Goal: Use online tool/utility: Utilize a website feature to perform a specific function

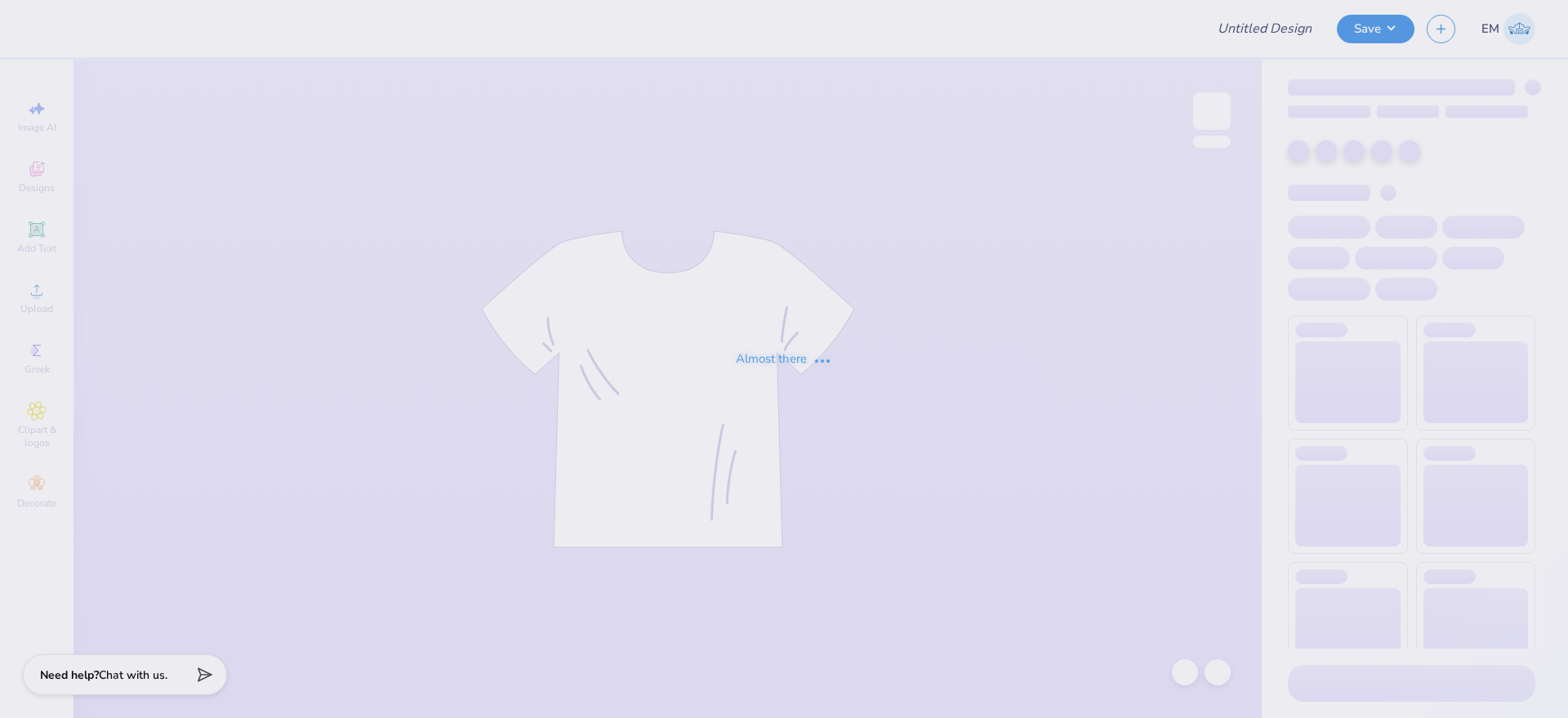
type input "[PERSON_NAME] : [GEOGRAPHIC_DATA] at [GEOGRAPHIC_DATA]"
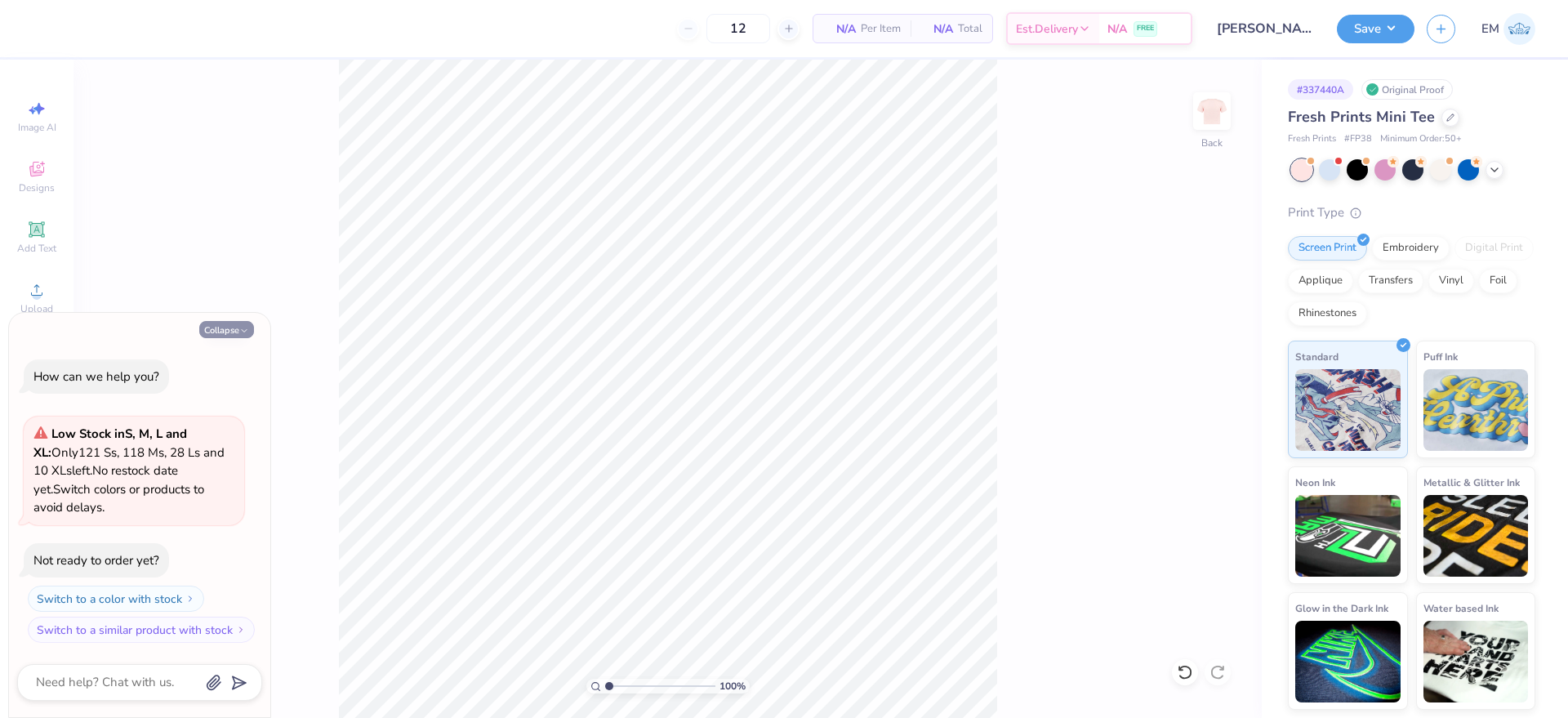
click at [230, 336] on button "Collapse" at bounding box center [227, 330] width 55 height 18
type textarea "x"
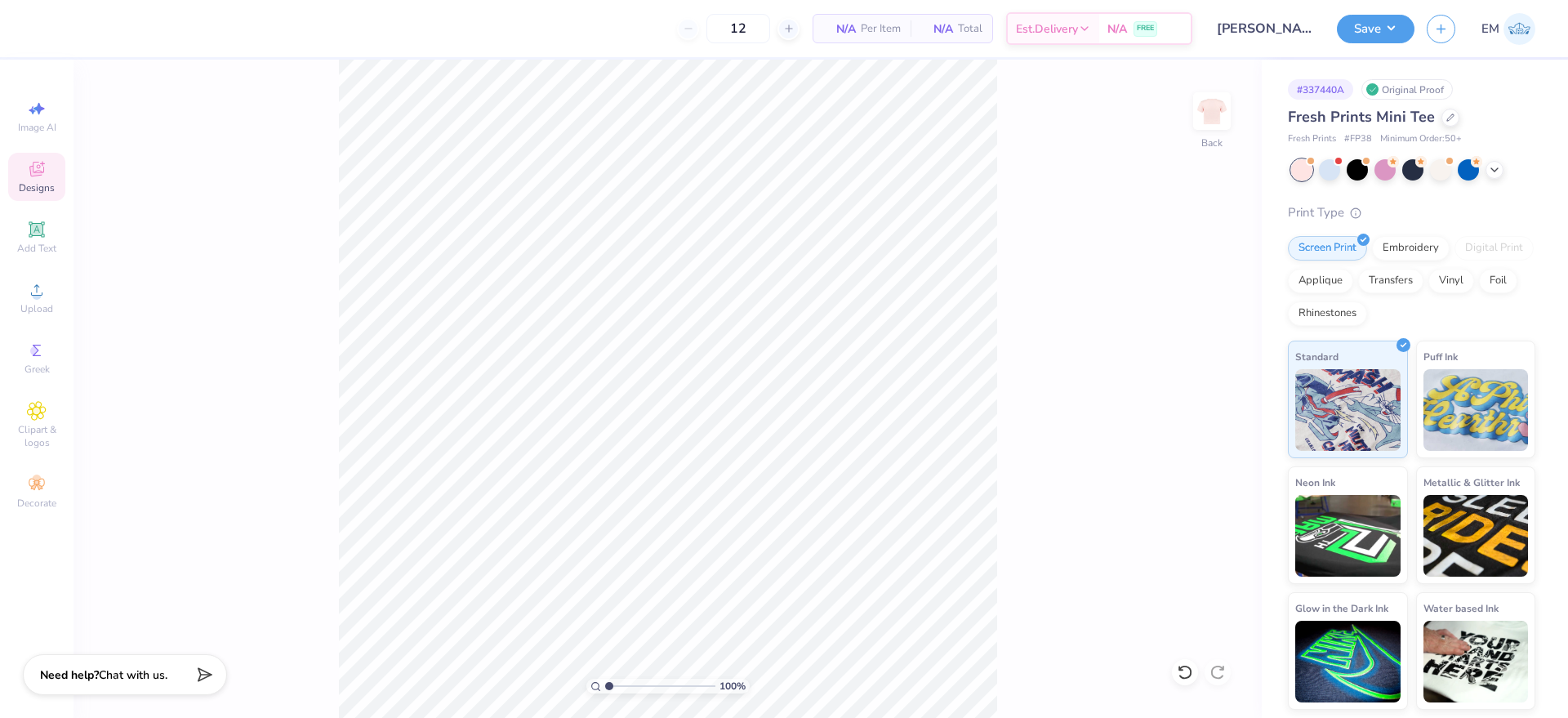
click at [53, 191] on span "Designs" at bounding box center [36, 187] width 36 height 13
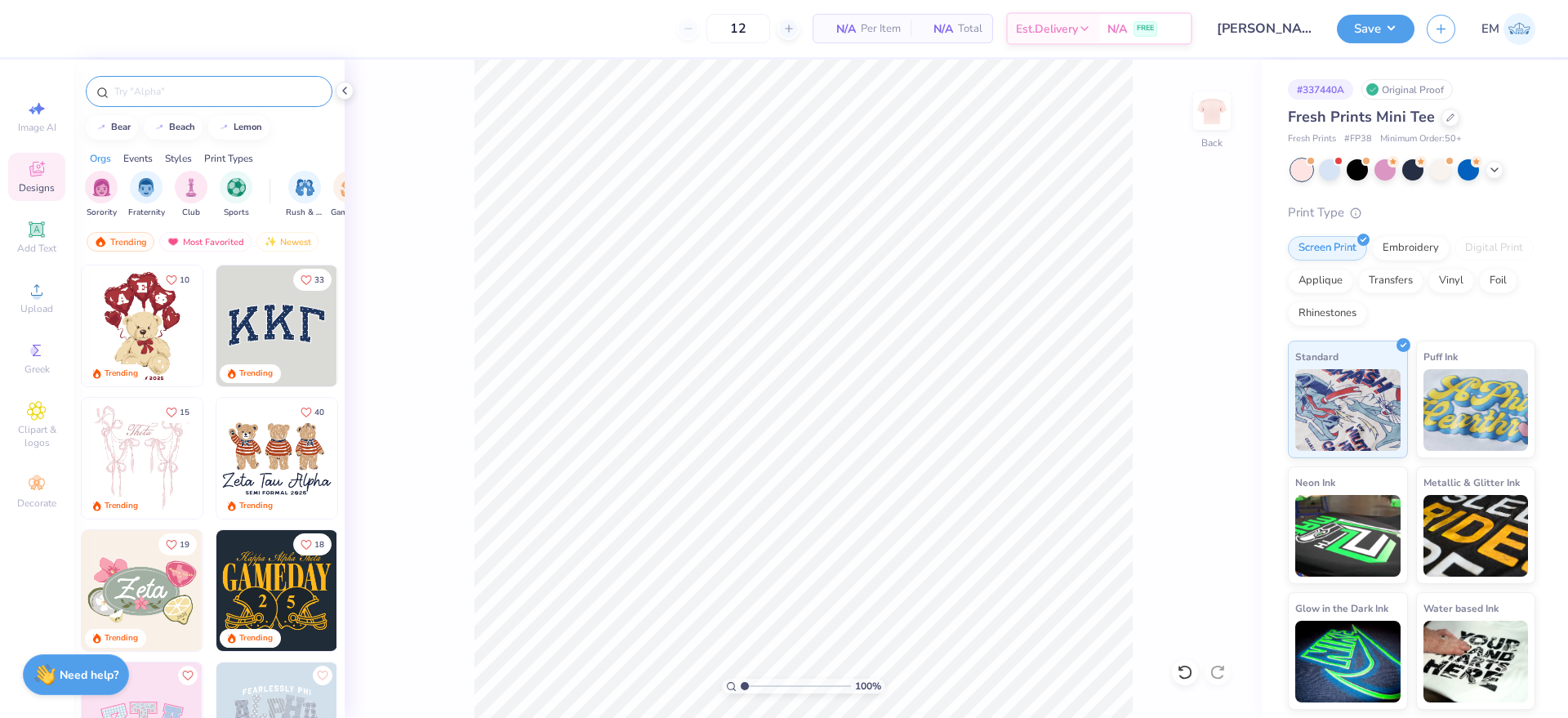
click at [174, 83] on input "text" at bounding box center [217, 91] width 209 height 17
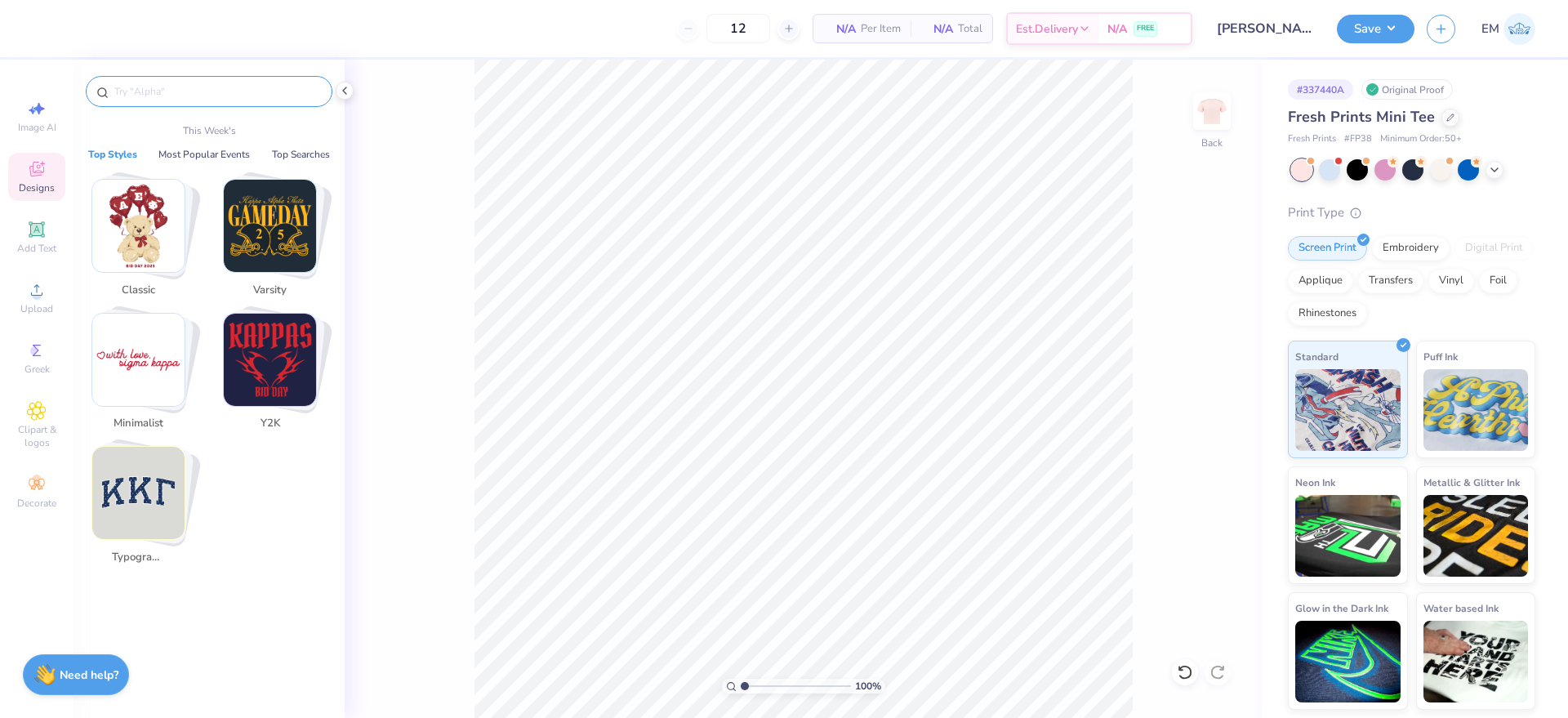
click at [192, 88] on input "text" at bounding box center [217, 91] width 209 height 17
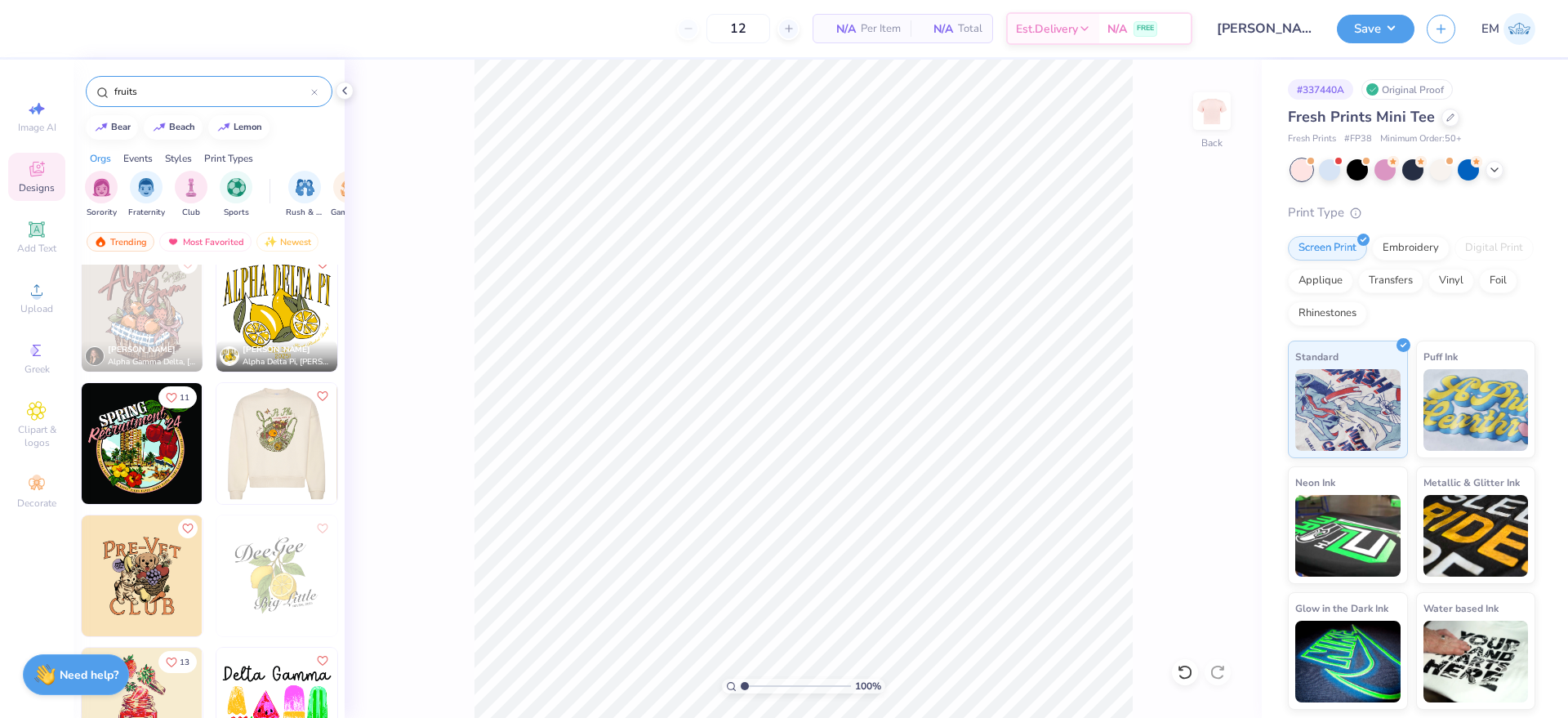
scroll to position [2148, 0]
type input "fruits"
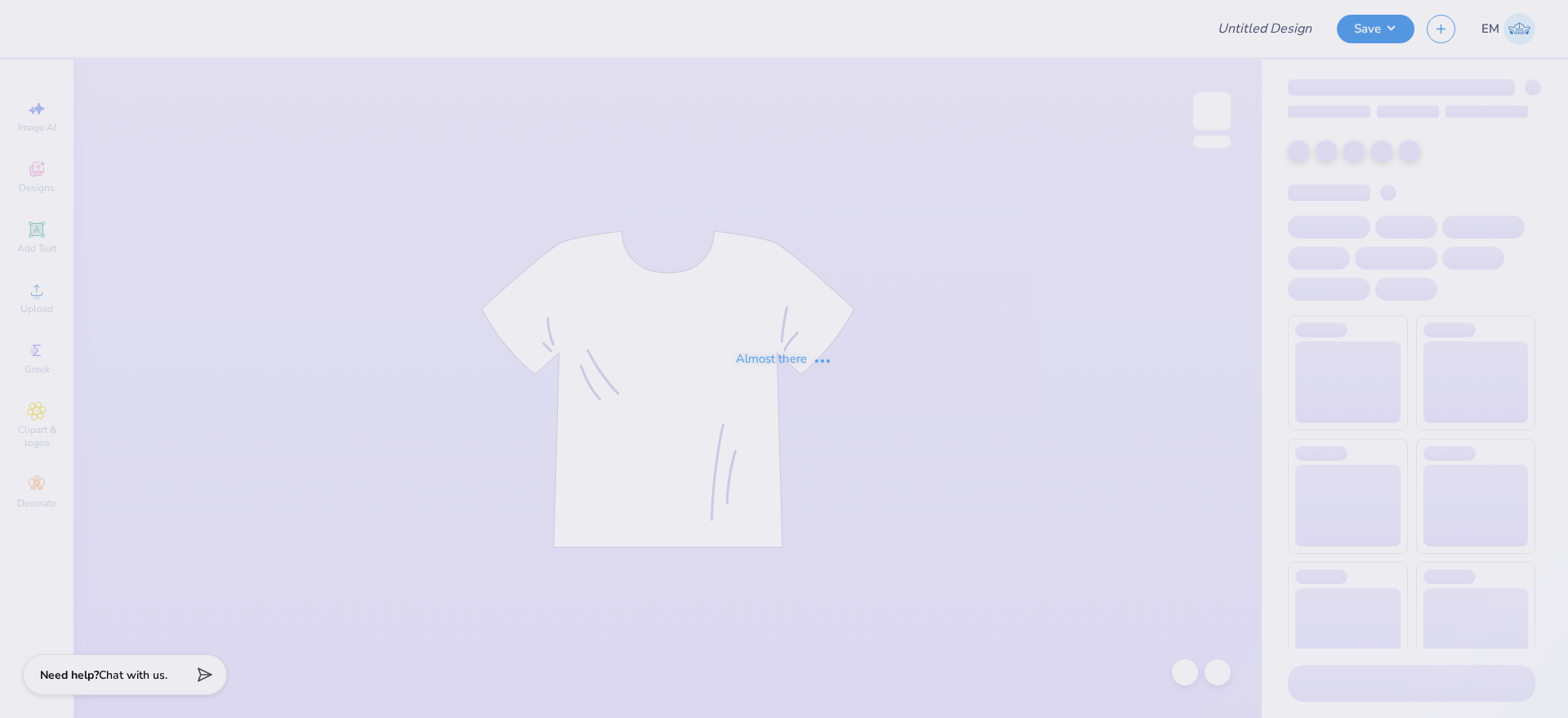
type input "[PERSON_NAME] : [GEOGRAPHIC_DATA] at [GEOGRAPHIC_DATA]"
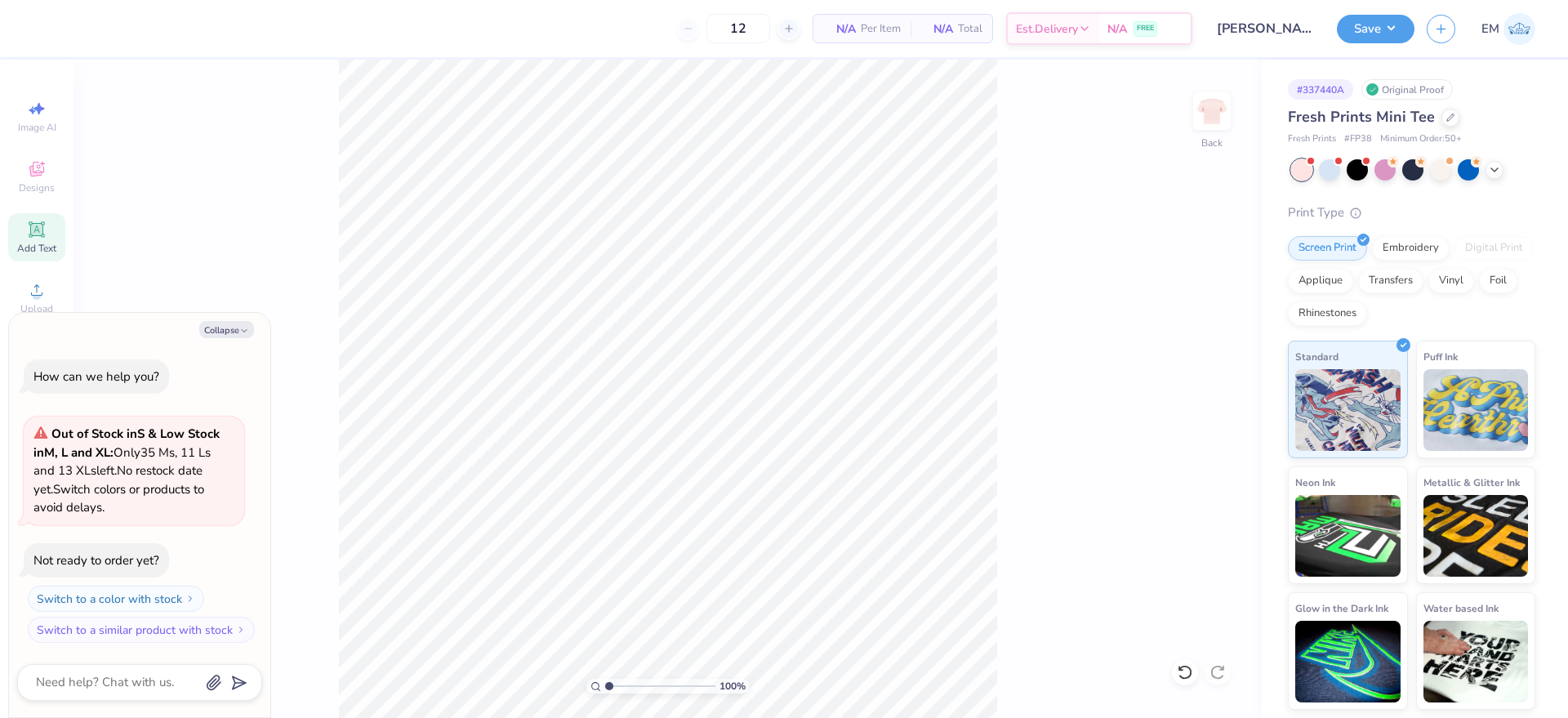
click at [30, 245] on span "Add Text" at bounding box center [37, 248] width 39 height 13
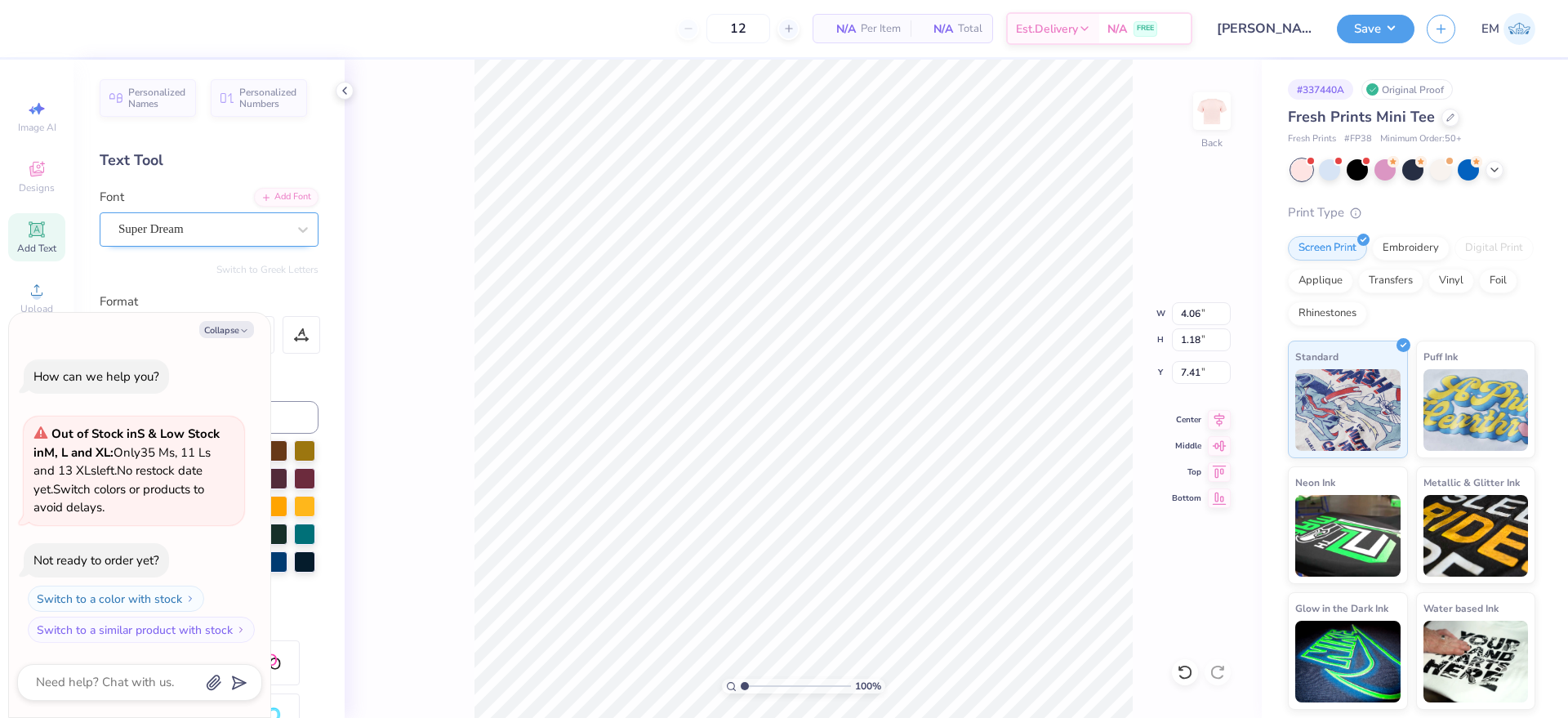
click at [244, 236] on div "Super Dream" at bounding box center [202, 229] width 172 height 25
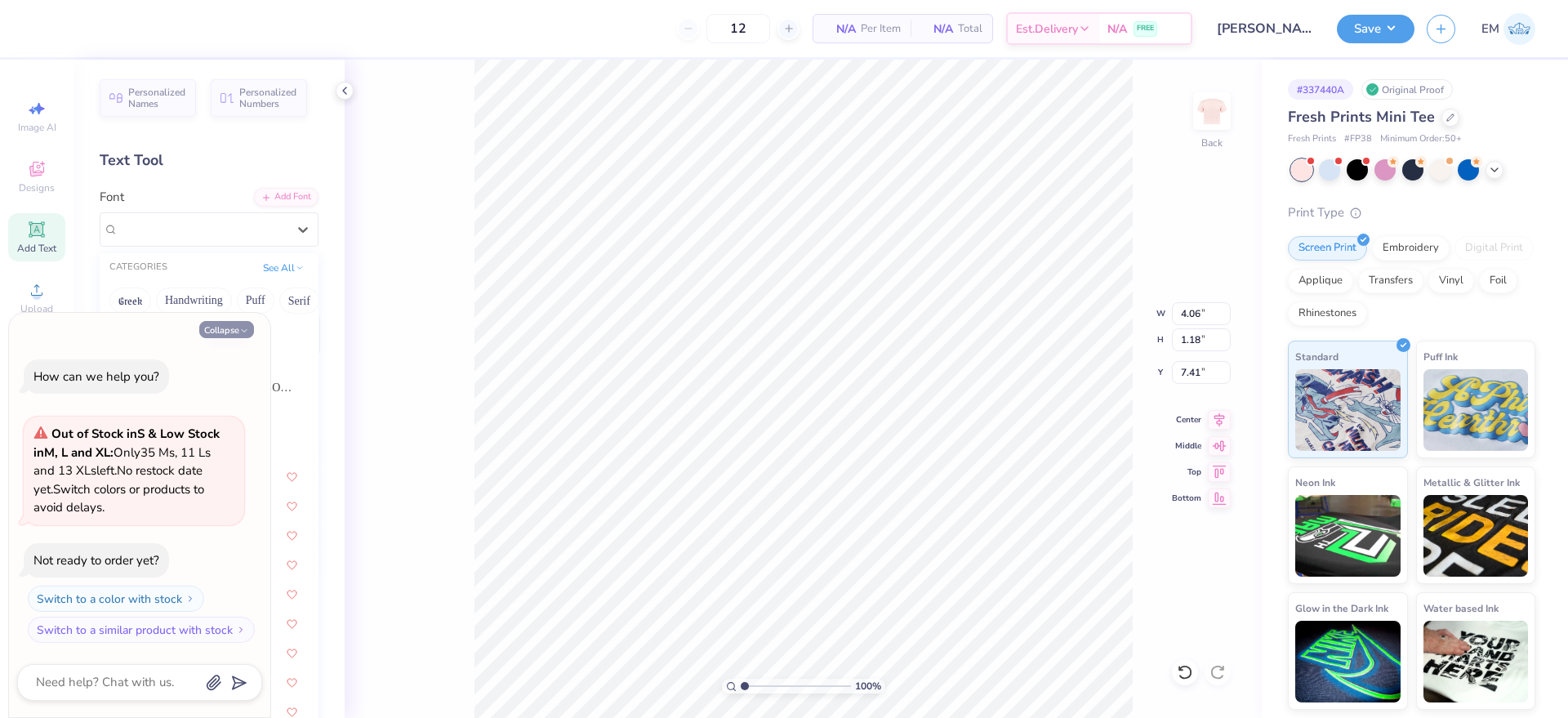
click at [232, 324] on button "Collapse" at bounding box center [227, 330] width 55 height 18
type textarea "x"
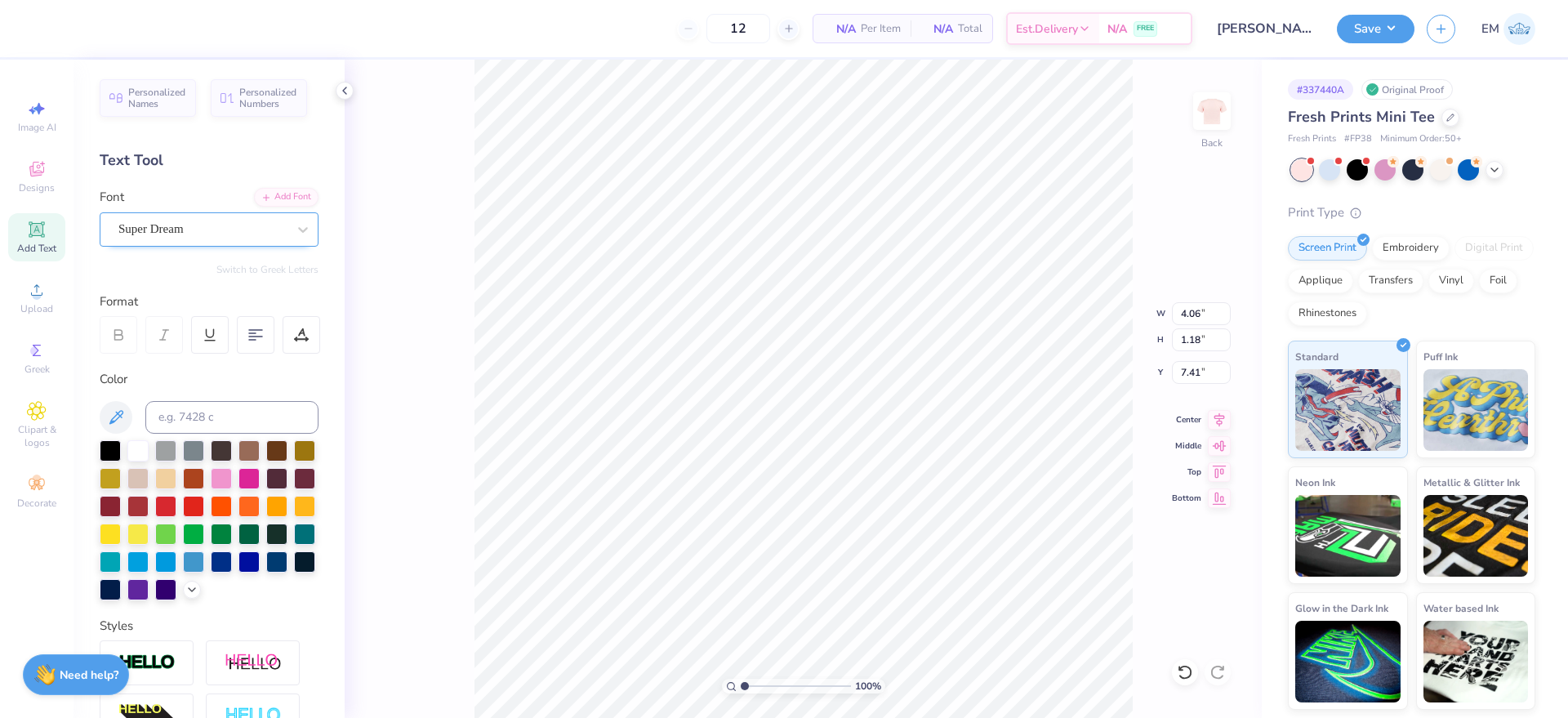
click at [235, 227] on div "Super Dream" at bounding box center [202, 229] width 172 height 25
